Goal: Transaction & Acquisition: Purchase product/service

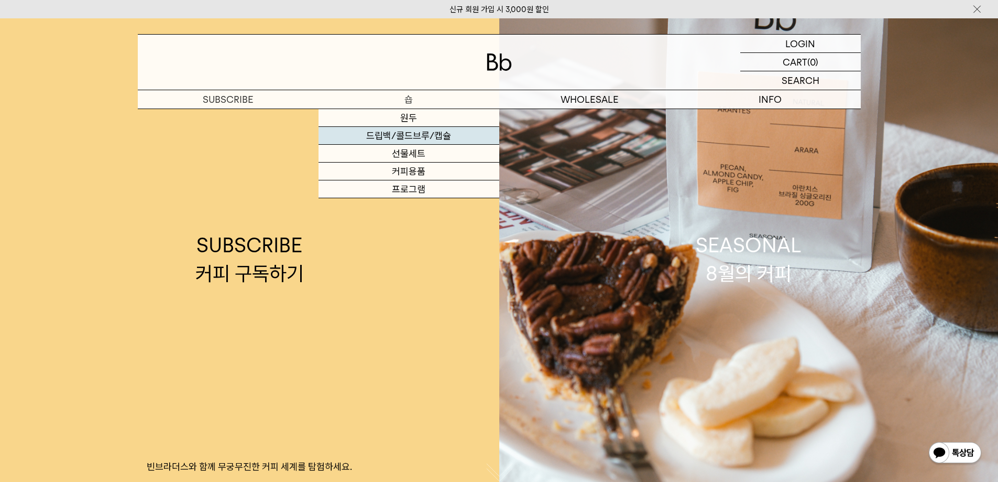
click at [410, 135] on link "드립백/콜드브루/캡슐" at bounding box center [409, 136] width 181 height 18
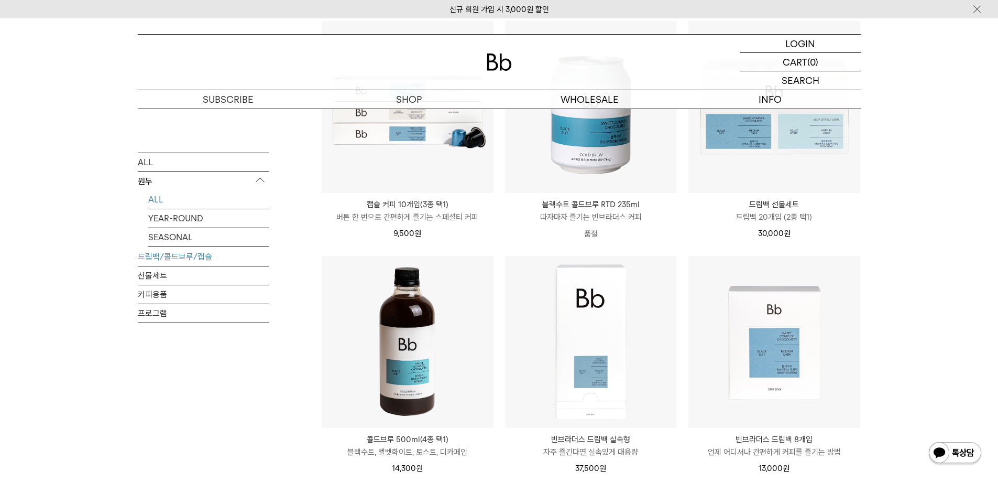
scroll to position [524, 0]
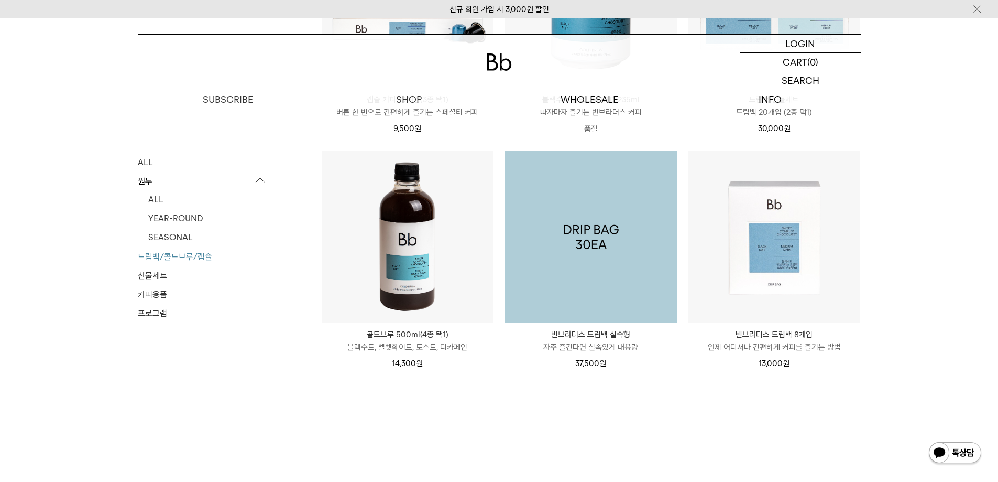
click at [585, 231] on img at bounding box center [591, 237] width 172 height 172
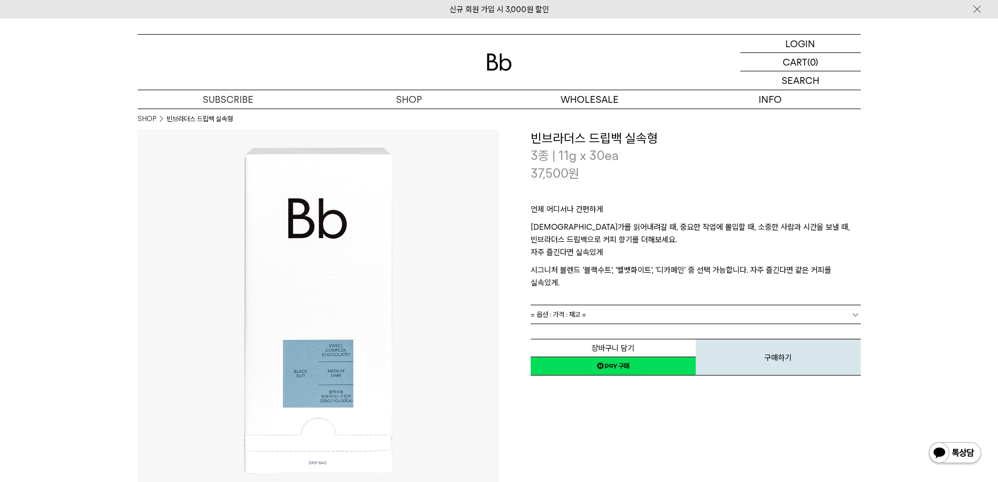
click at [604, 305] on dl "**********" at bounding box center [696, 314] width 330 height 19
click at [603, 305] on link "= 옵션 : 가격 : 재고 =" at bounding box center [696, 314] width 330 height 18
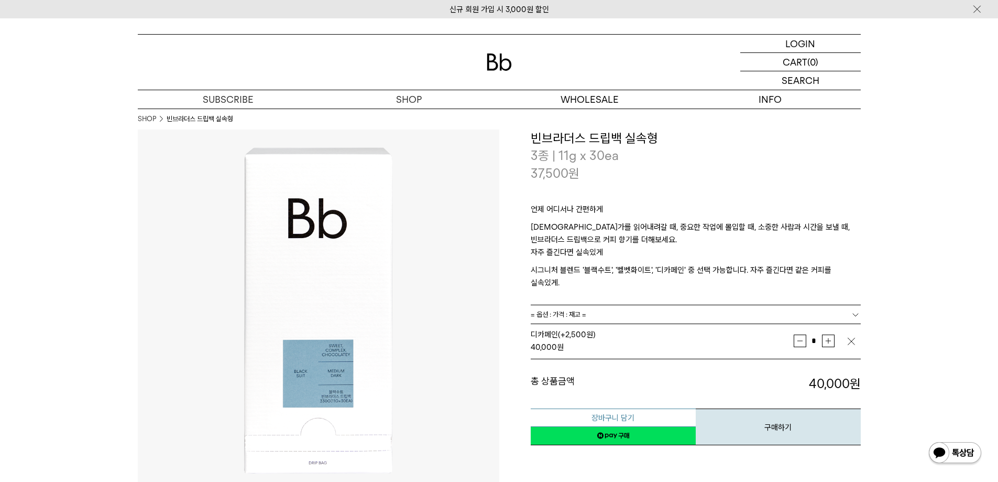
click at [566, 408] on button "장바구니 담기" at bounding box center [613, 417] width 165 height 18
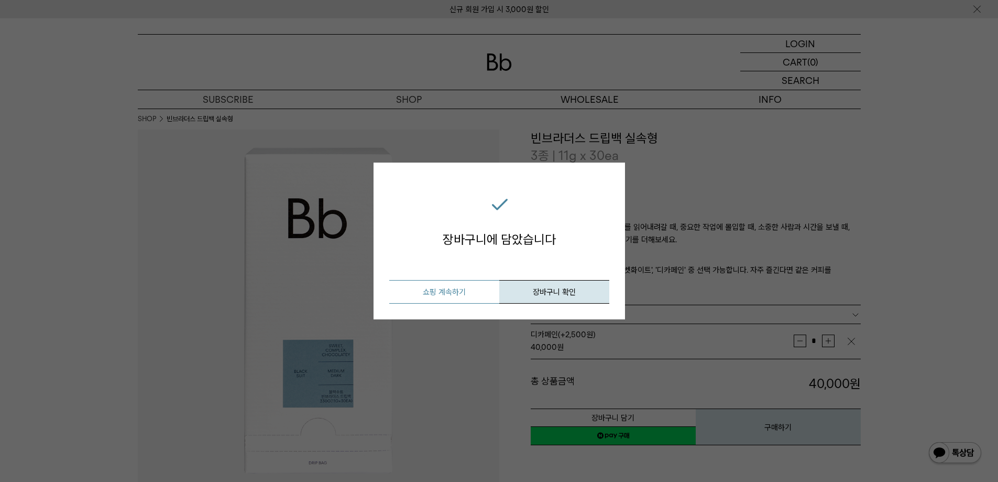
click at [466, 290] on button "쇼핑 계속하기" at bounding box center [444, 292] width 110 height 24
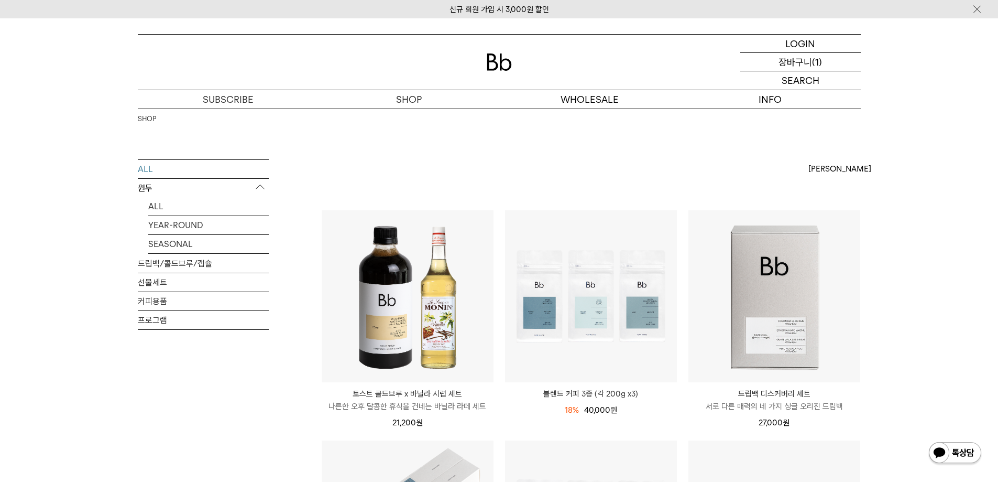
click at [789, 58] on p "장바구니" at bounding box center [796, 62] width 34 height 18
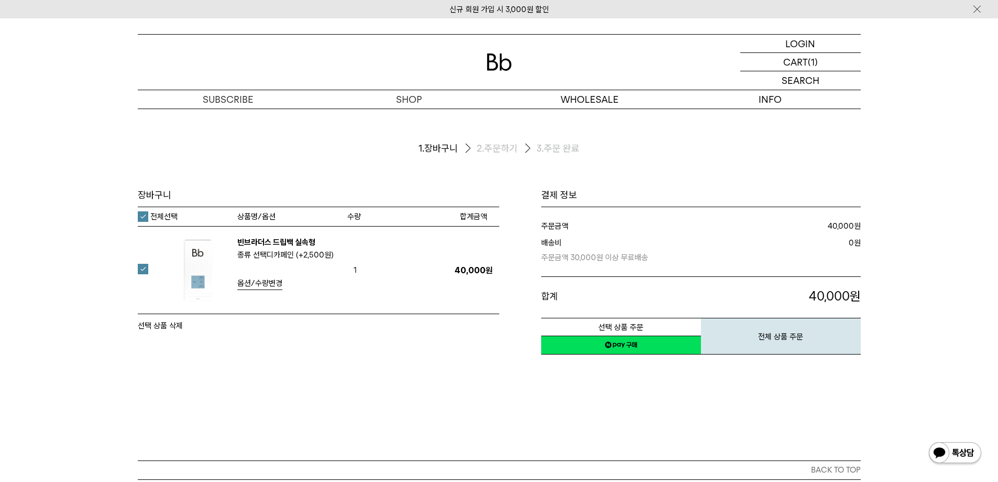
click at [667, 350] on link "네이버페이 구매하기" at bounding box center [621, 344] width 160 height 19
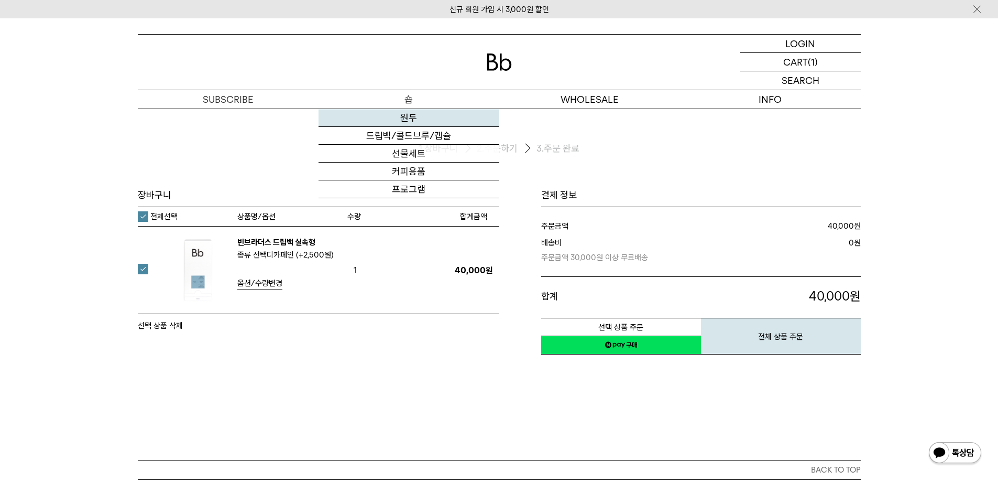
click at [401, 118] on link "원두" at bounding box center [409, 118] width 181 height 18
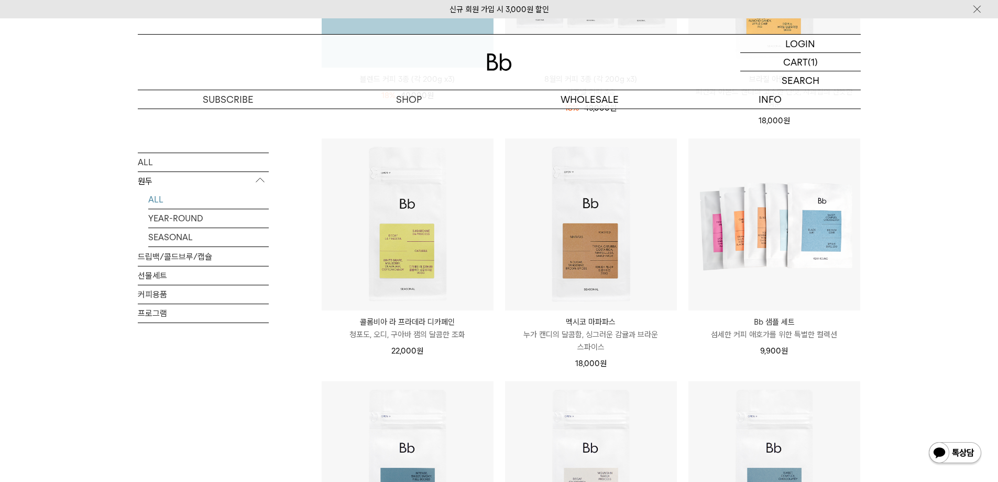
scroll to position [367, 0]
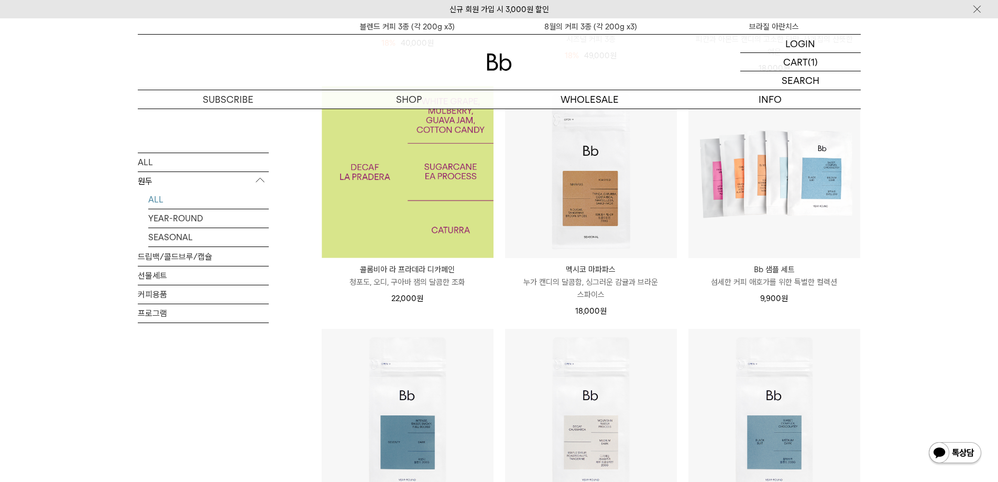
click at [389, 194] on img at bounding box center [408, 172] width 172 height 172
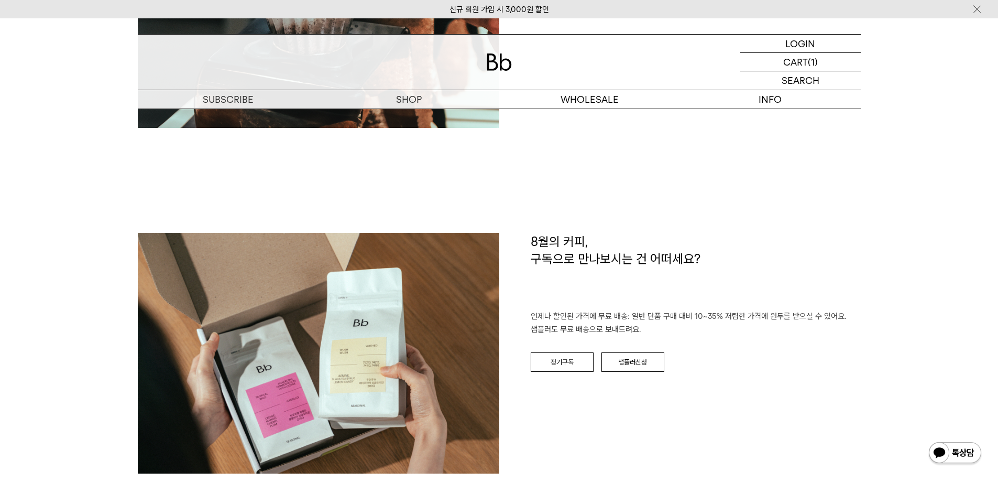
scroll to position [1101, 0]
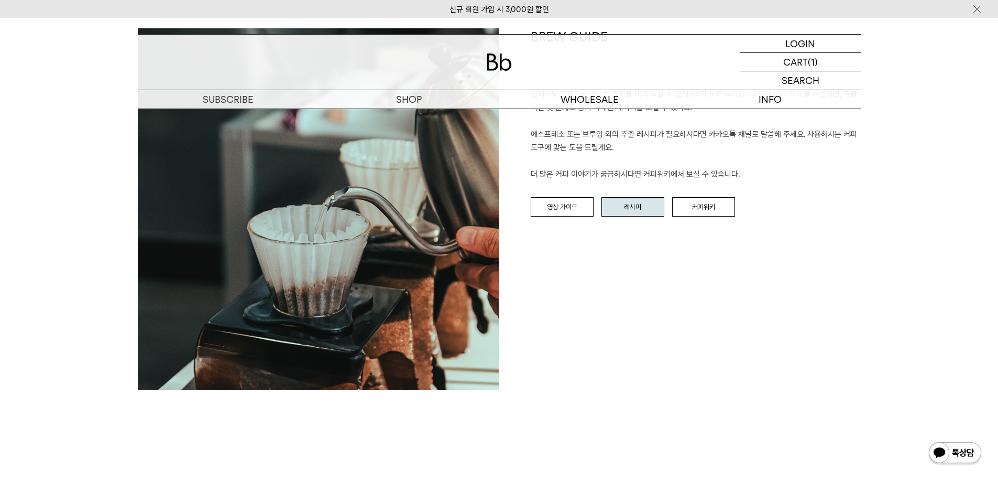
click at [623, 211] on link "레시피" at bounding box center [633, 207] width 63 height 20
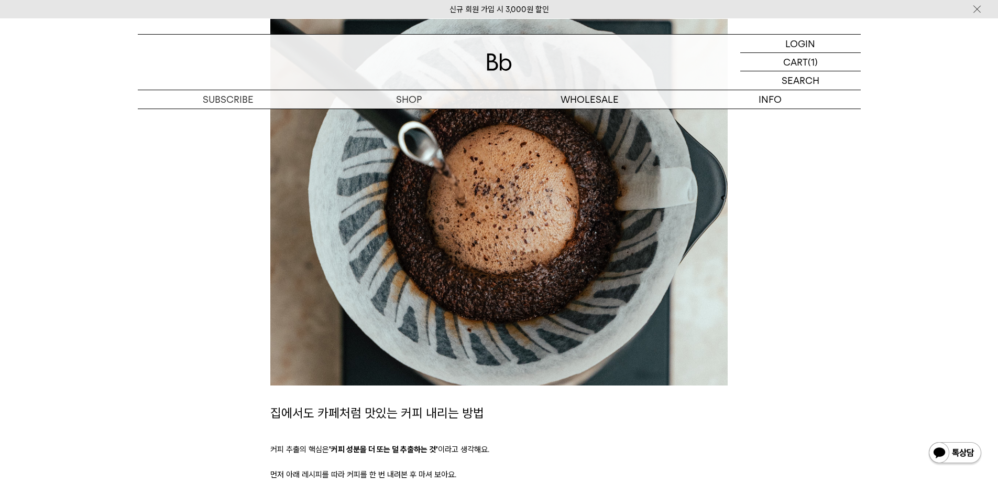
scroll to position [99, 0]
